Goal: Task Accomplishment & Management: Manage account settings

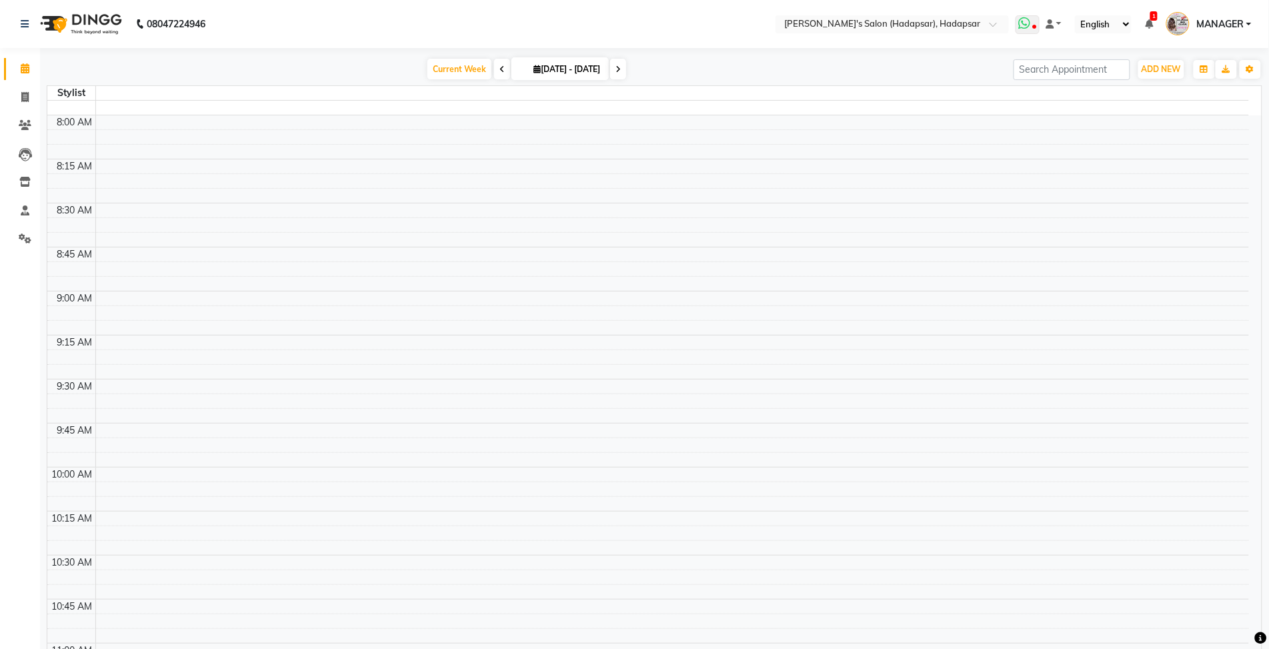
click at [1032, 31] on icon at bounding box center [1034, 28] width 4 height 7
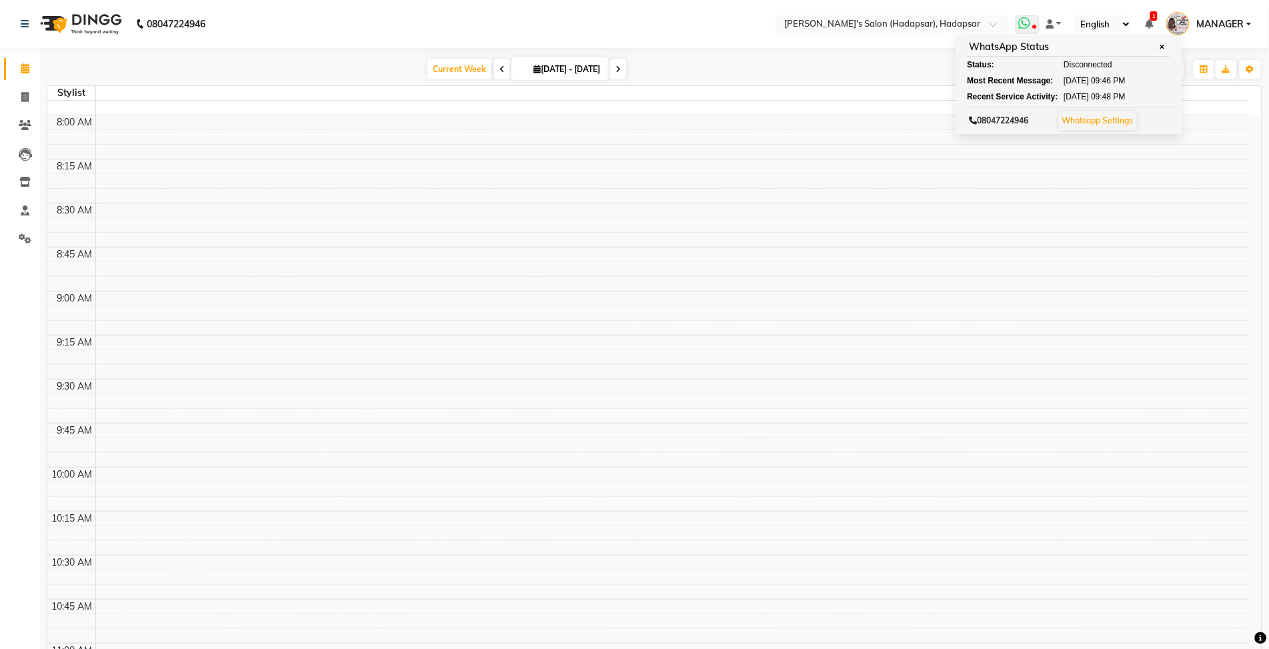
click at [1104, 118] on link "Whatsapp Settings" at bounding box center [1098, 120] width 71 height 10
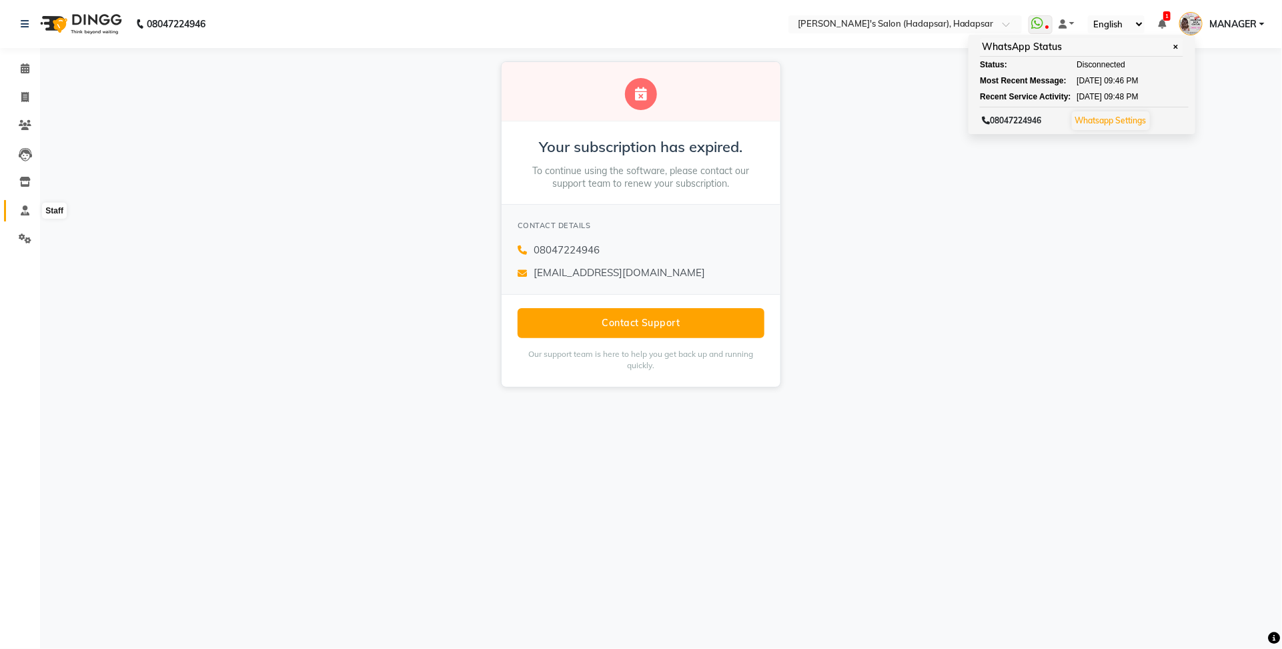
click at [29, 211] on span at bounding box center [24, 210] width 23 height 15
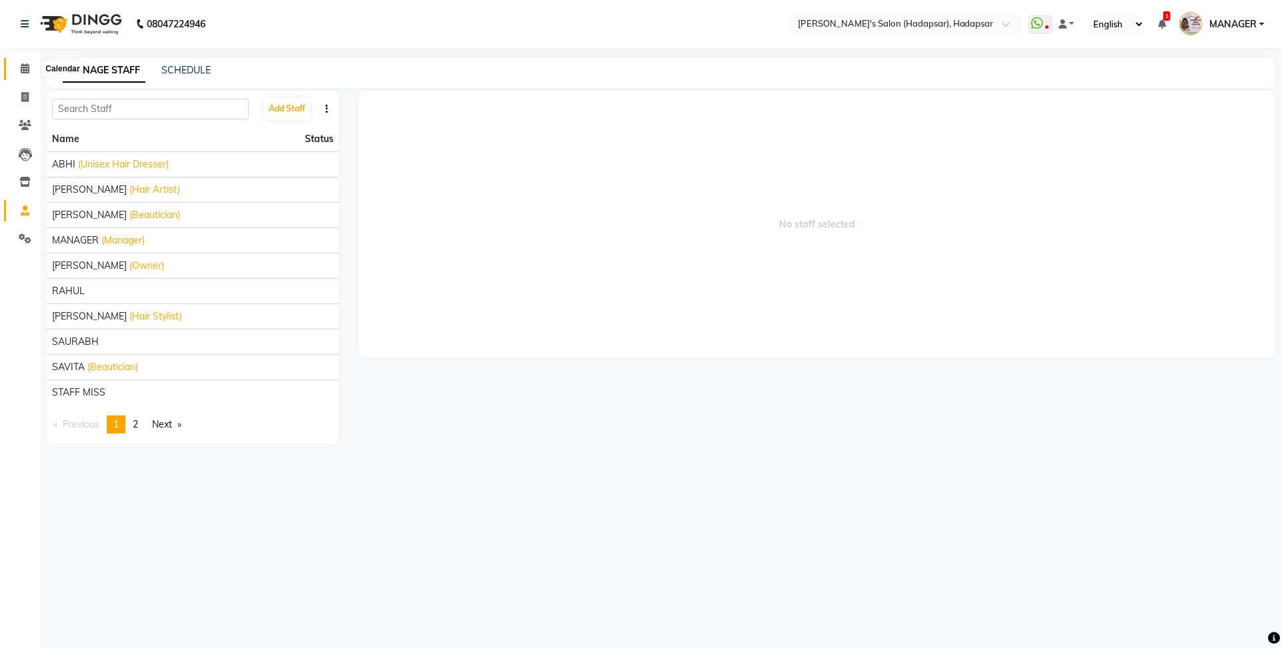
click at [21, 65] on icon at bounding box center [25, 68] width 9 height 10
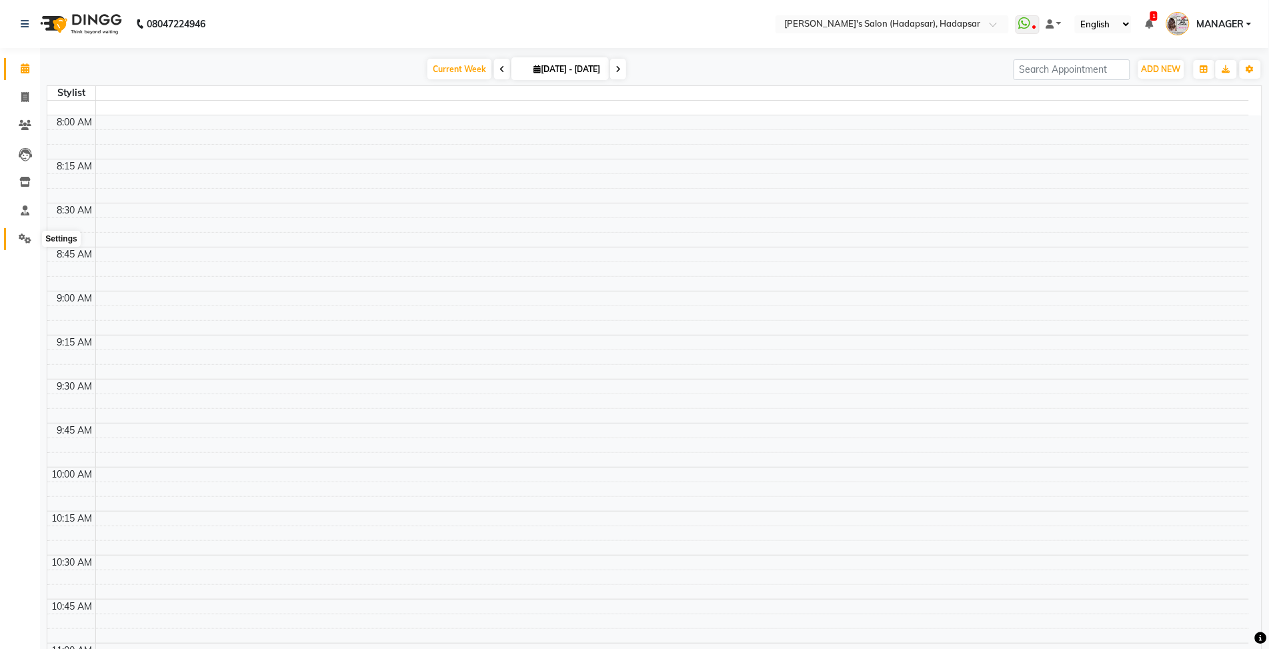
click at [17, 233] on span at bounding box center [24, 238] width 23 height 15
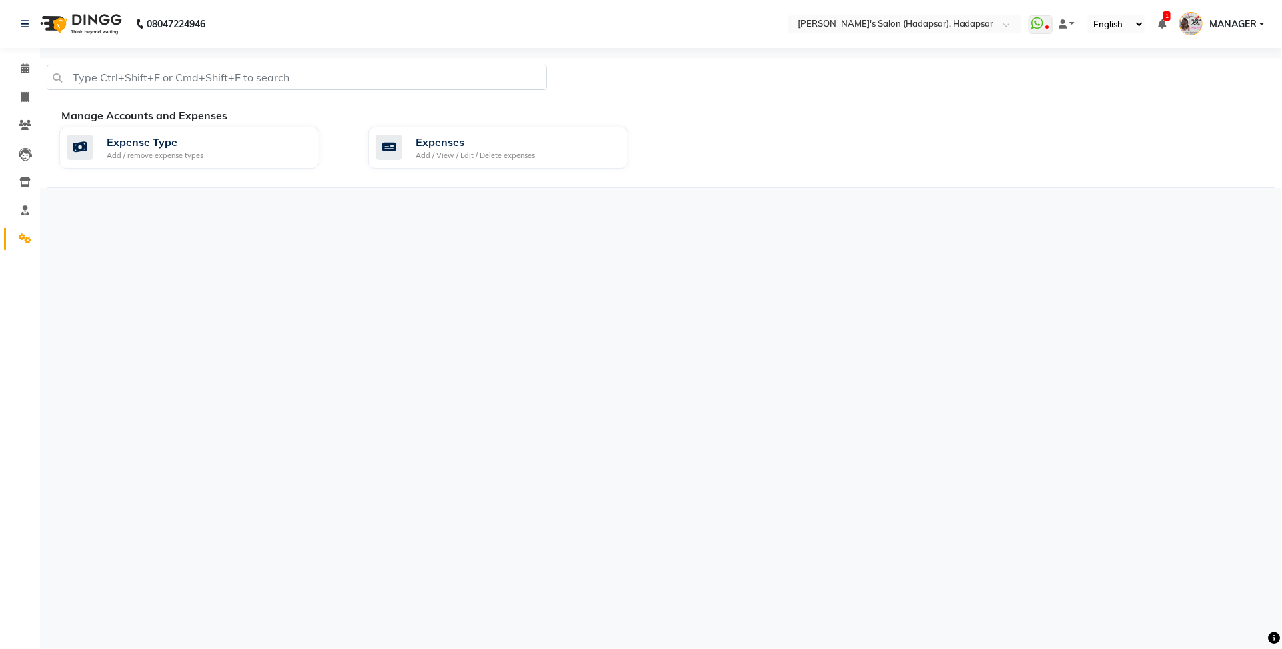
click at [1231, 18] on span "MANAGER" at bounding box center [1232, 24] width 47 height 14
click at [1202, 95] on link "Sign out" at bounding box center [1196, 95] width 122 height 21
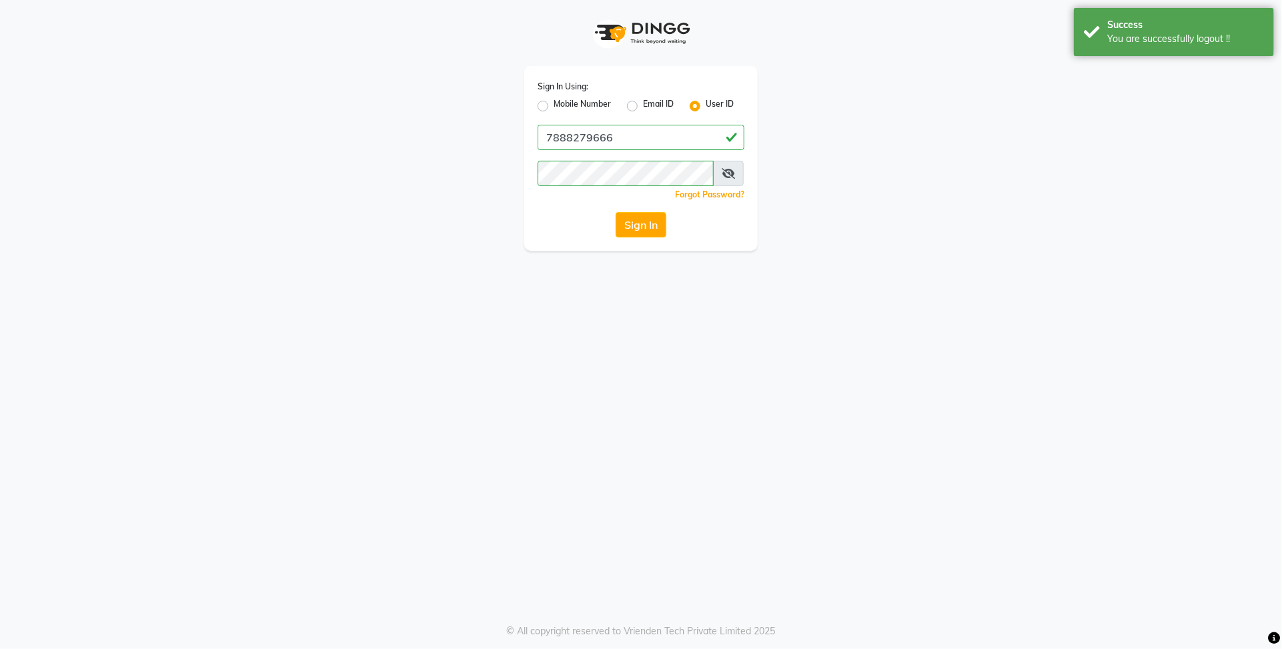
drag, startPoint x: 540, startPoint y: 105, endPoint x: 635, endPoint y: 137, distance: 99.8
click at [554, 105] on label "Mobile Number" at bounding box center [582, 106] width 57 height 16
click at [554, 105] on input "Mobile Number" at bounding box center [558, 102] width 9 height 9
radio input "true"
radio input "false"
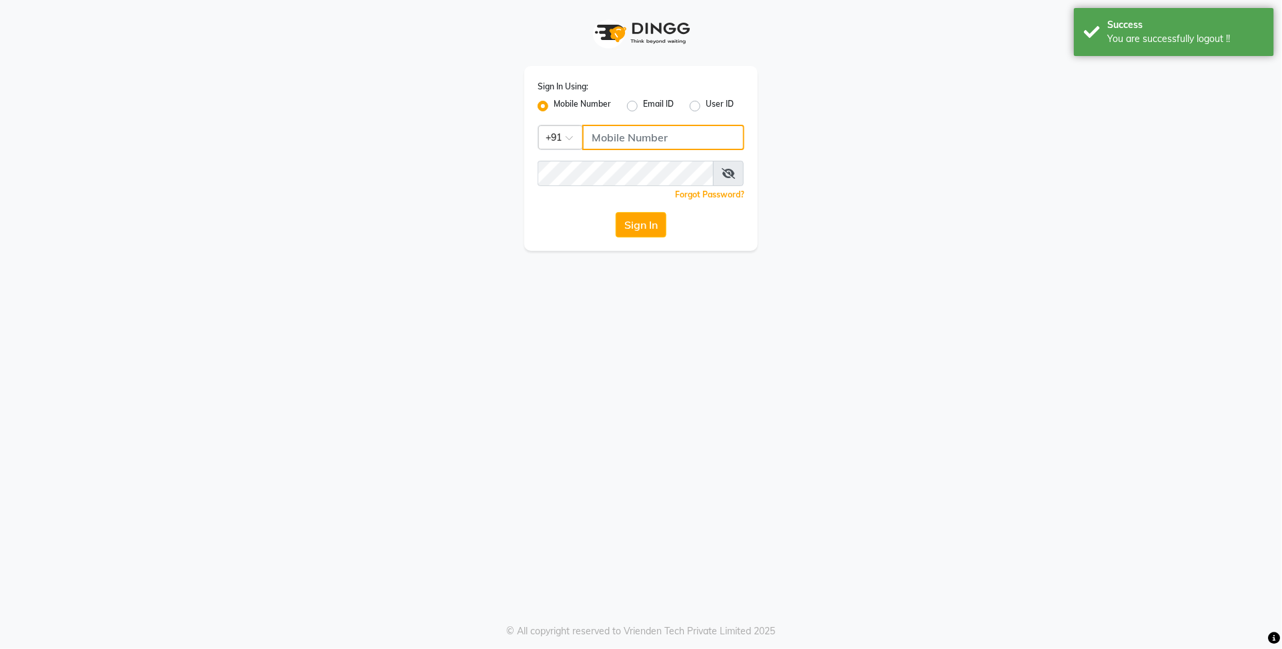
click at [652, 140] on input "Username" at bounding box center [663, 137] width 162 height 25
type input "8801054551"
click at [644, 234] on button "Sign In" at bounding box center [641, 224] width 51 height 25
